Goal: Information Seeking & Learning: Learn about a topic

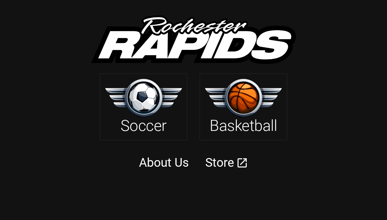
click at [160, 112] on img at bounding box center [143, 98] width 77 height 38
click at [237, 85] on img at bounding box center [243, 98] width 77 height 38
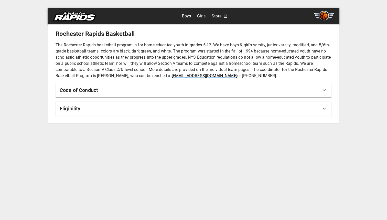
click at [189, 16] on link "Boys" at bounding box center [186, 16] width 9 height 8
click at [188, 15] on link "Boys" at bounding box center [186, 16] width 9 height 8
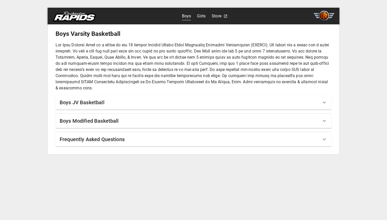
click at [331, 120] on div "Boys Modified Basketball" at bounding box center [194, 121] width 276 height 14
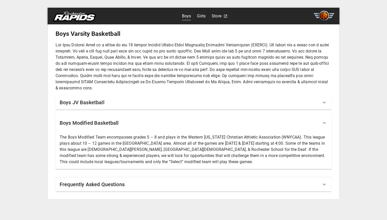
click at [323, 144] on p "The Boys Modified Team encompasses grades 5 – 8 and plays in the Western [US_ST…" at bounding box center [194, 149] width 268 height 31
click at [327, 118] on div "Boys Modified Basketball" at bounding box center [194, 123] width 276 height 18
